Goal: Task Accomplishment & Management: Use online tool/utility

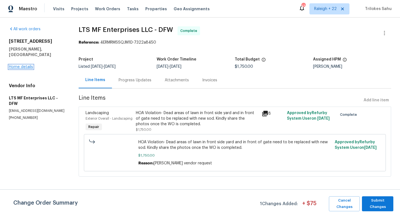
click at [29, 65] on link "Home details" at bounding box center [21, 67] width 24 height 4
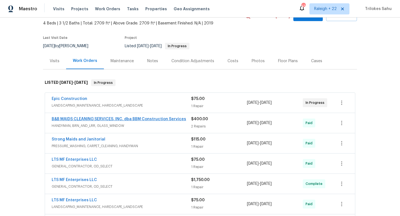
scroll to position [41, 0]
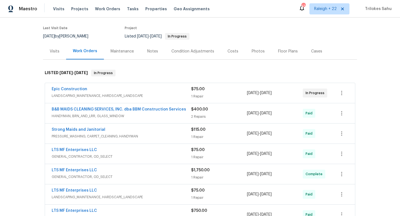
click at [83, 178] on span "GENERAL_CONTRACTOR, OD_SELECT" at bounding box center [121, 177] width 139 height 6
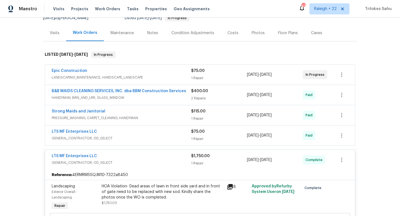
scroll to position [71, 0]
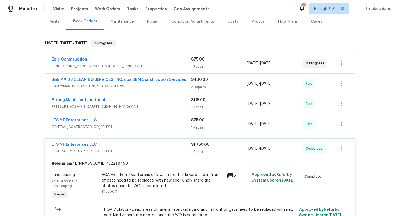
click at [110, 64] on span "LANDSCAPING_MAINTENANCE, HARDSCAPE_LANDSCAPE" at bounding box center [121, 66] width 139 height 6
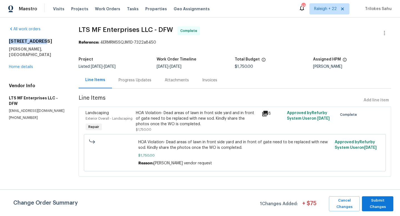
drag, startPoint x: 8, startPoint y: 41, endPoint x: 41, endPoint y: 42, distance: 32.8
click at [41, 42] on div "All work orders [STREET_ADDRESS][PERSON_NAME] Home details Vendor Info LTS MF E…" at bounding box center [200, 105] width 400 height 175
copy h2 "5401 Tuscarora"
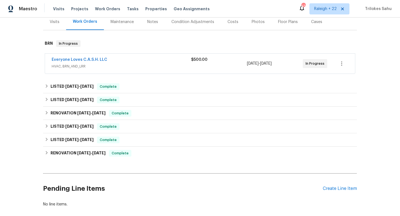
scroll to position [95, 0]
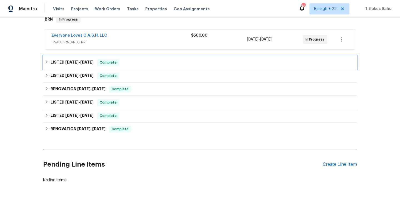
click at [44, 60] on div "LISTED [DATE] - [DATE] Complete" at bounding box center [200, 62] width 314 height 13
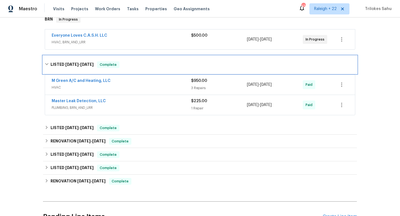
click at [44, 60] on div "LISTED [DATE] - [DATE] Complete" at bounding box center [200, 65] width 314 height 18
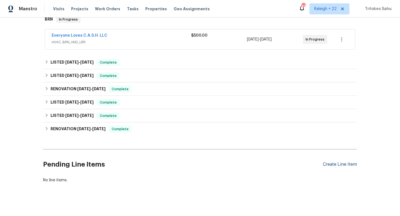
click at [334, 164] on div "Create Line Item" at bounding box center [340, 164] width 34 height 5
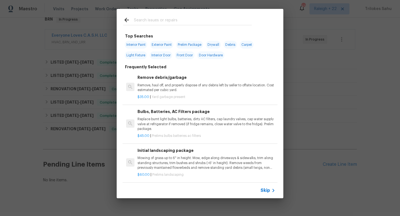
click at [268, 192] on span "Skip" at bounding box center [265, 191] width 9 height 6
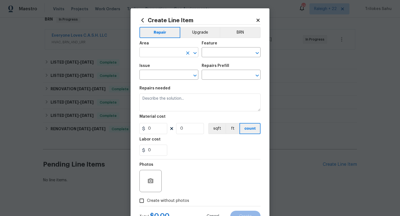
click at [174, 52] on input "text" at bounding box center [160, 53] width 43 height 9
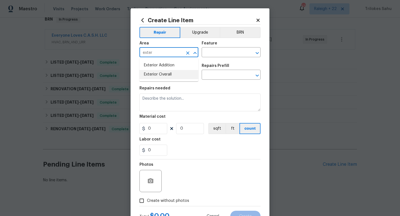
click at [163, 72] on li "Exterior Overall" at bounding box center [168, 74] width 59 height 9
type input "Exterior Overall"
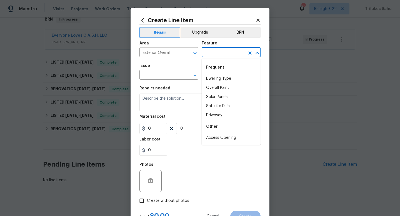
click at [216, 56] on input "text" at bounding box center [223, 53] width 43 height 9
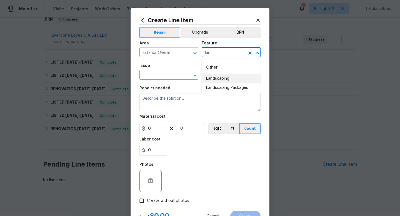
click at [223, 80] on li "Landscaping" at bounding box center [231, 78] width 59 height 9
type input "Landscaping"
click at [174, 77] on input "text" at bounding box center [160, 75] width 43 height 9
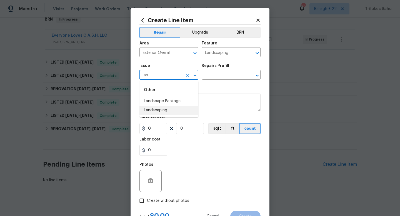
click at [151, 109] on li "Landscaping" at bounding box center [168, 110] width 59 height 9
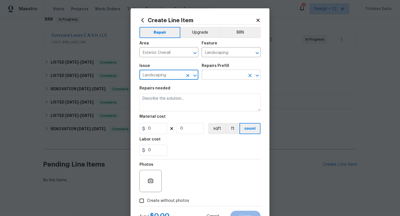
type input "Landscaping"
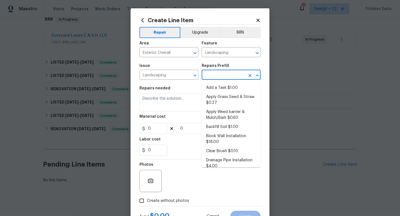
click at [217, 79] on input "text" at bounding box center [223, 75] width 43 height 9
click at [221, 90] on li "Add a Task $1.00" at bounding box center [231, 87] width 59 height 9
type input "Add a Task $1.00"
type textarea "HPM to detail"
type input "1"
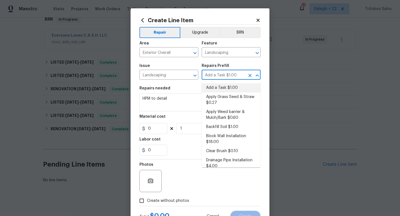
type input "1"
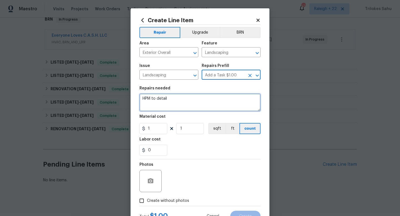
click at [183, 106] on textarea "HPM to detail" at bounding box center [199, 103] width 121 height 18
drag, startPoint x: 182, startPoint y: 101, endPoint x: 134, endPoint y: 98, distance: 48.1
click at [134, 98] on div "Create Line Item Repair Upgrade BRN Area Exterior Overall ​ Feature Landscaping…" at bounding box center [200, 119] width 139 height 223
click at [161, 101] on textarea "#Hoa-Violation" at bounding box center [199, 103] width 121 height 18
click at [173, 101] on textarea "#Hoa-Violation" at bounding box center [199, 103] width 121 height 18
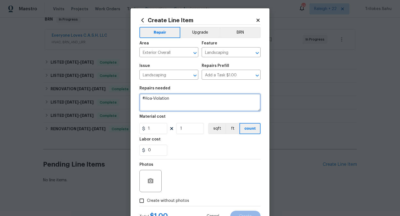
click at [151, 98] on textarea "#Hoa-Violation" at bounding box center [199, 103] width 121 height 18
click at [180, 106] on textarea "#HOA-Violation" at bounding box center [199, 103] width 121 height 18
click at [198, 103] on textarea "#HOA-Violation Hi, we have received a HOA volation" at bounding box center [199, 103] width 121 height 18
click at [216, 104] on textarea "#HOA-Violation Hi, we have received a HOA violation" at bounding box center [199, 103] width 121 height 18
click at [224, 99] on textarea "#HOA-Violation Hi, we have received an HOA violation for" at bounding box center [199, 103] width 121 height 18
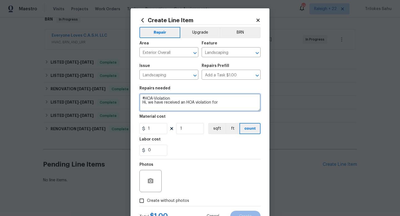
click at [221, 104] on textarea "#HOA-Violation Hi, we have received an HOA violation for" at bounding box center [199, 103] width 121 height 18
type textarea "#HOA-Violation Hi, we have received an HOA violation for"
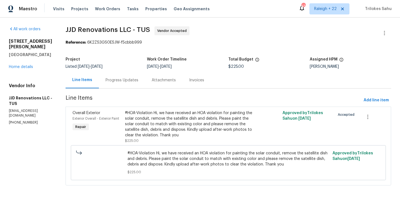
click at [123, 81] on div "Progress Updates" at bounding box center [122, 81] width 33 height 6
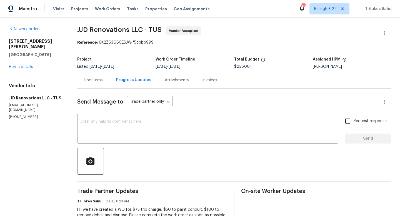
click at [103, 83] on div "Line Items" at bounding box center [93, 80] width 32 height 16
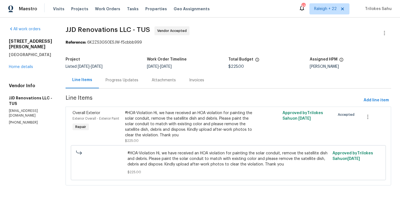
click at [119, 81] on div "Progress Updates" at bounding box center [122, 81] width 33 height 6
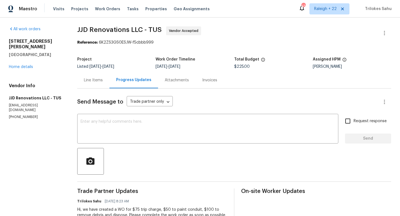
click at [96, 79] on div "Line Items" at bounding box center [93, 81] width 19 height 6
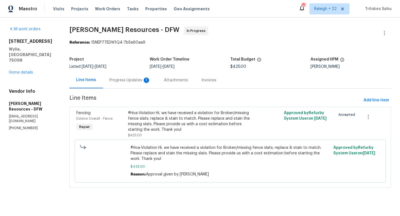
click at [133, 82] on div "Progress Updates 1" at bounding box center [129, 81] width 41 height 6
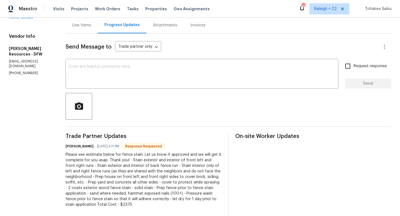
scroll to position [75, 0]
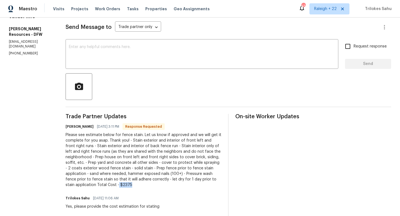
drag, startPoint x: 159, startPoint y: 184, endPoint x: 144, endPoint y: 184, distance: 15.0
click at [144, 184] on div "Please see estimate below for fence stain. Let us know if approved and we will …" at bounding box center [144, 160] width 156 height 56
drag, startPoint x: 99, startPoint y: 135, endPoint x: 172, endPoint y: 133, distance: 72.8
click at [172, 133] on div "Please see estimate below for fence stain. Let us know if approved and we will …" at bounding box center [144, 160] width 156 height 56
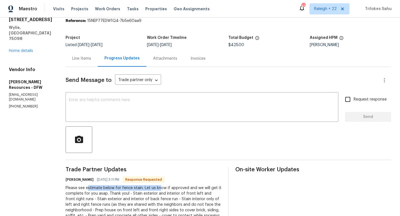
scroll to position [21, 0]
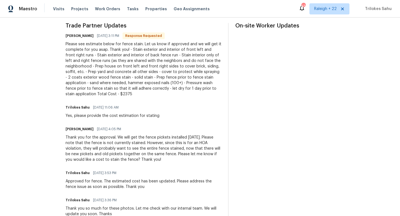
scroll to position [165, 0]
click at [194, 133] on div "Robert Lawrence 08/22/2025 4:05 PM Thank you for the approval. We will get the …" at bounding box center [144, 144] width 156 height 37
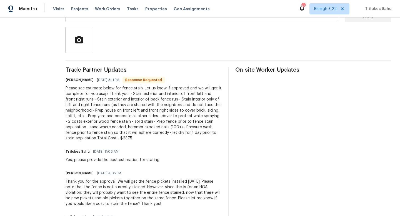
scroll to position [98, 0]
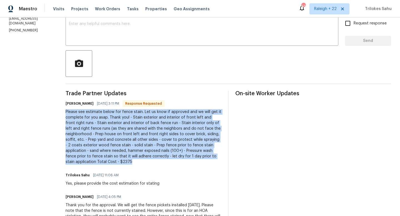
drag, startPoint x: 77, startPoint y: 112, endPoint x: 159, endPoint y: 165, distance: 98.2
click at [159, 165] on div "All work orders 626 Gunters Mountain Ln Wylie, TX 75098 Home details Vendor Inf…" at bounding box center [200, 185] width 400 height 531
copy div "Please see estimate below for fence stain. Let us know if approved and we will …"
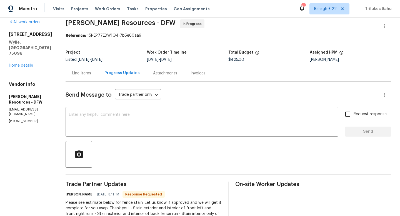
scroll to position [0, 0]
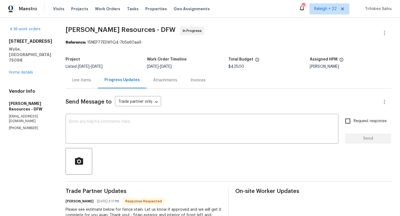
click at [21, 57] on div "626 Gunters Mountain Ln Wylie, TX 75098 Home details" at bounding box center [30, 57] width 43 height 37
click at [21, 71] on link "Home details" at bounding box center [21, 73] width 24 height 4
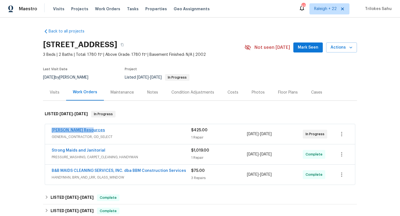
drag, startPoint x: 95, startPoint y: 129, endPoint x: 52, endPoint y: 130, distance: 43.1
click at [52, 130] on div "Lawrence Resources" at bounding box center [121, 131] width 139 height 7
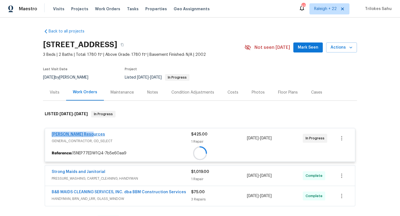
copy link "Lawrence Resources"
